Goal: Task Accomplishment & Management: Manage account settings

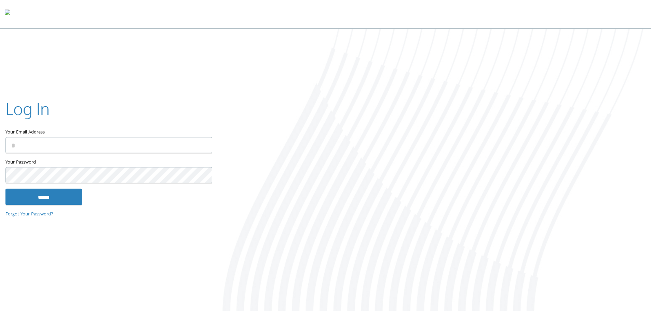
click at [101, 149] on input "Your Email Address" at bounding box center [108, 145] width 207 height 16
type input "**********"
click at [5, 189] on input "******" at bounding box center [43, 197] width 77 height 16
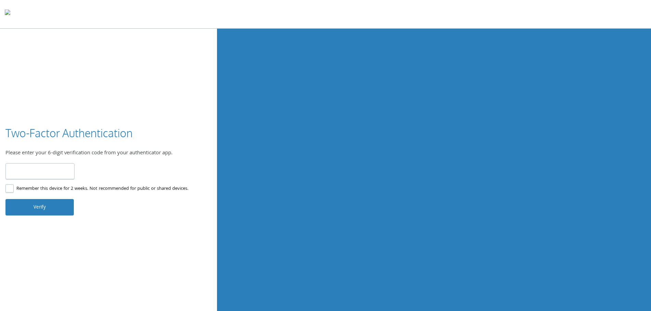
type input "******"
